Goal: Task Accomplishment & Management: Manage account settings

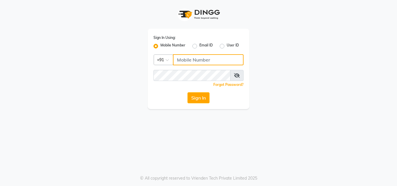
click at [188, 62] on input "Username" at bounding box center [208, 59] width 71 height 11
type input "8968850293"
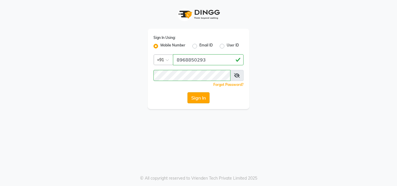
click at [203, 99] on button "Sign In" at bounding box center [198, 97] width 22 height 11
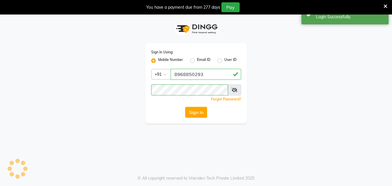
click at [385, 4] on icon at bounding box center [386, 6] width 4 height 5
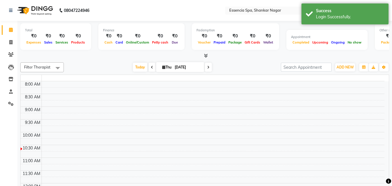
select select "en"
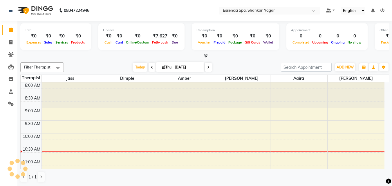
click at [98, 64] on div "[DATE] [DATE]" at bounding box center [172, 67] width 211 height 9
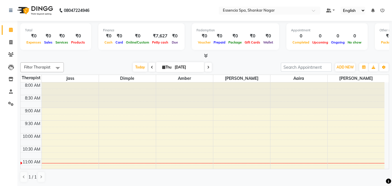
click at [11, 31] on icon at bounding box center [11, 30] width 4 height 4
